Goal: Task Accomplishment & Management: Use online tool/utility

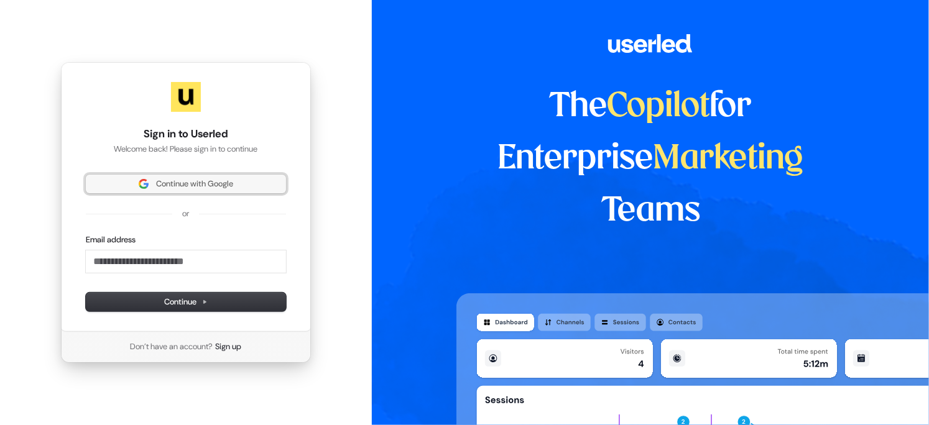
click at [238, 182] on span "Continue with Google" at bounding box center [185, 183] width 185 height 11
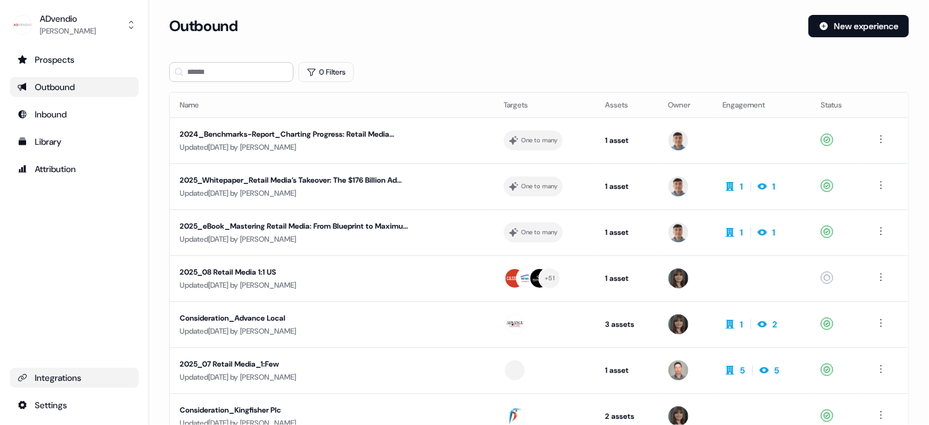
click at [79, 374] on div "Integrations" at bounding box center [74, 378] width 114 height 12
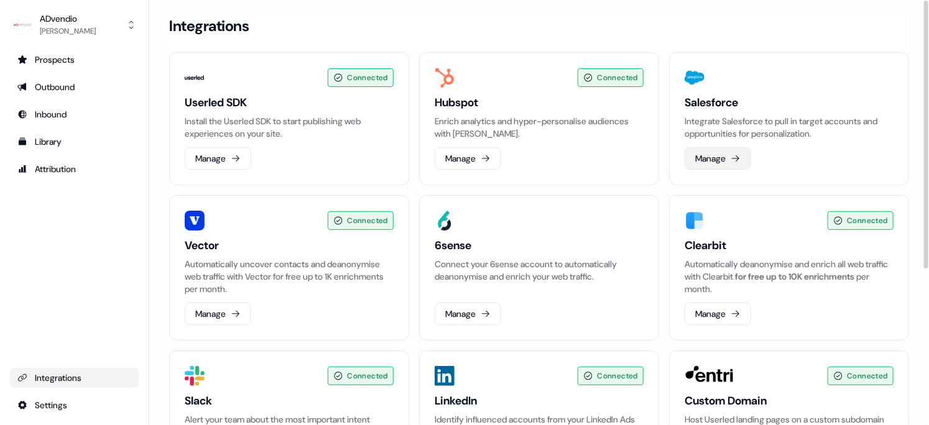
click at [720, 154] on button "Manage" at bounding box center [718, 158] width 67 height 22
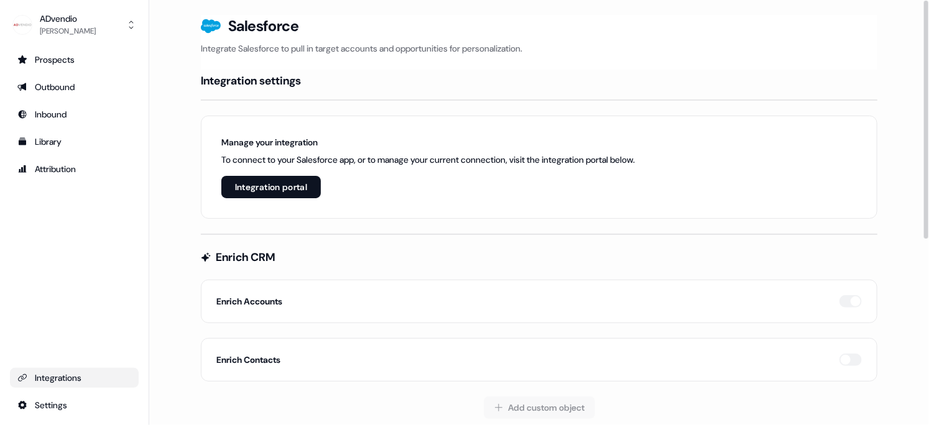
click at [277, 189] on button "Integration portal" at bounding box center [270, 187] width 99 height 22
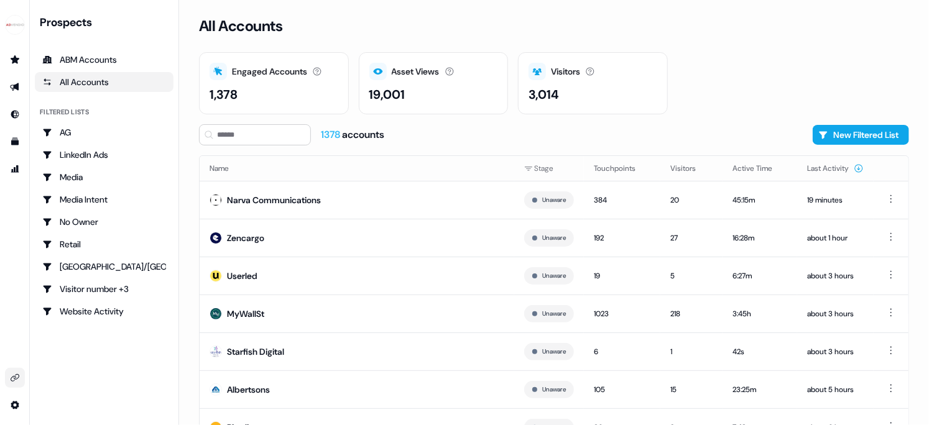
click at [14, 382] on icon "Go to integrations" at bounding box center [15, 378] width 10 height 10
